Goal: Task Accomplishment & Management: Use online tool/utility

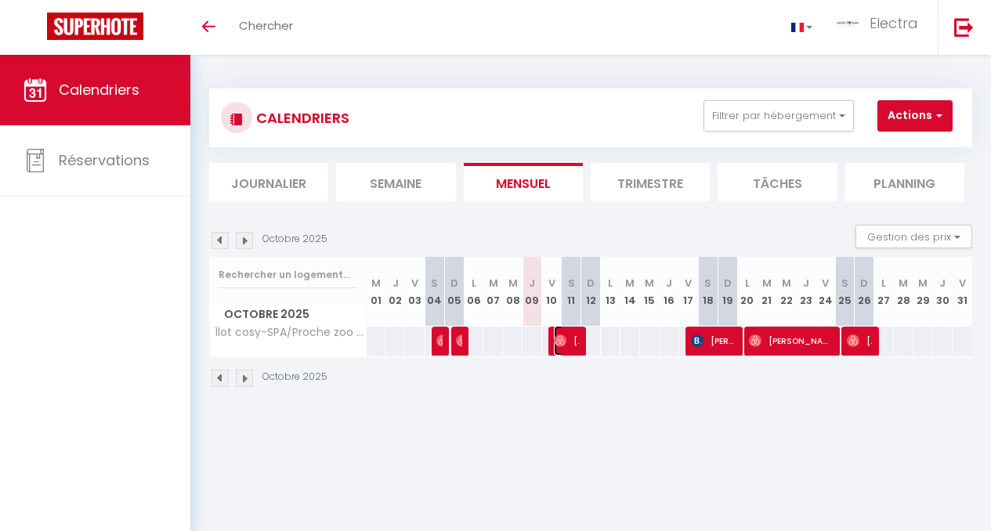
click at [557, 346] on img at bounding box center [560, 341] width 13 height 13
select select "OK"
select select "0"
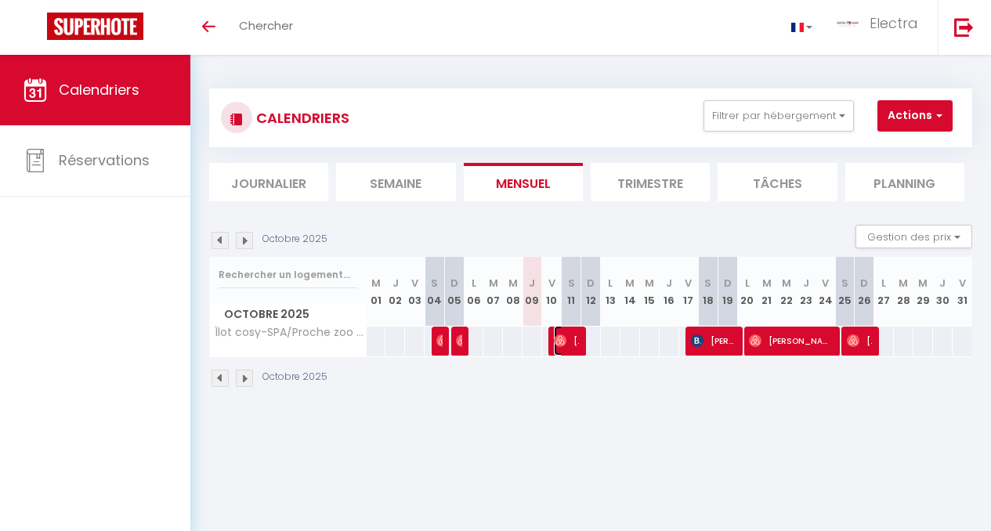
select select "1"
select select
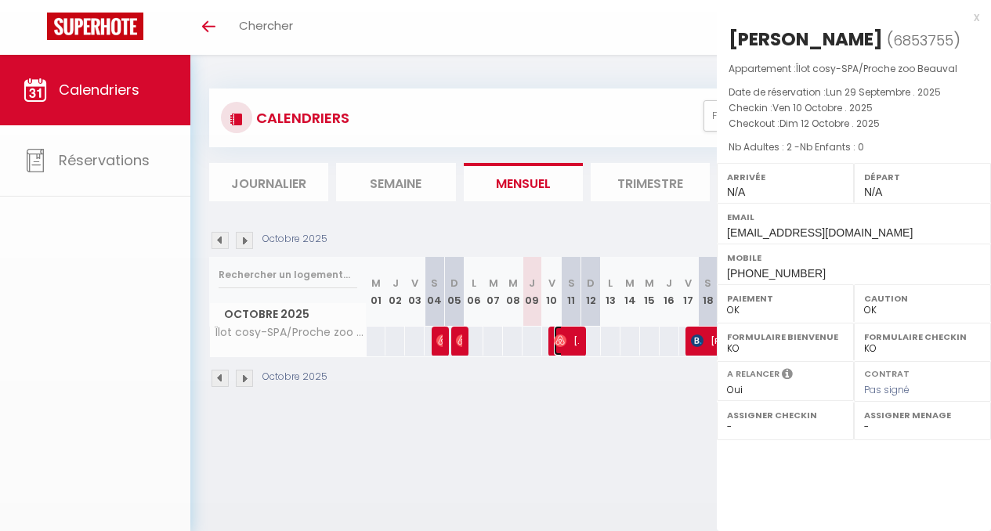
select select "39713"
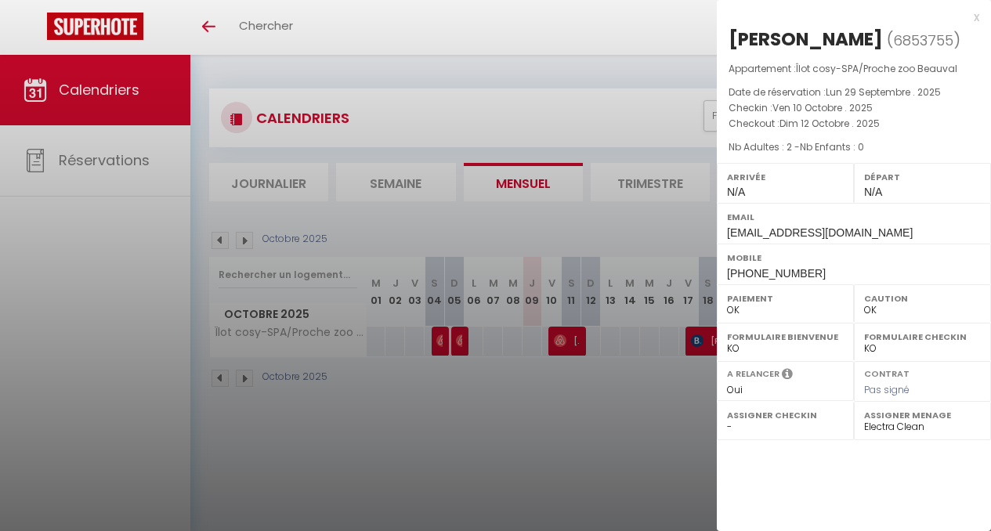
click at [618, 229] on div at bounding box center [495, 265] width 991 height 531
